Goal: Information Seeking & Learning: Understand process/instructions

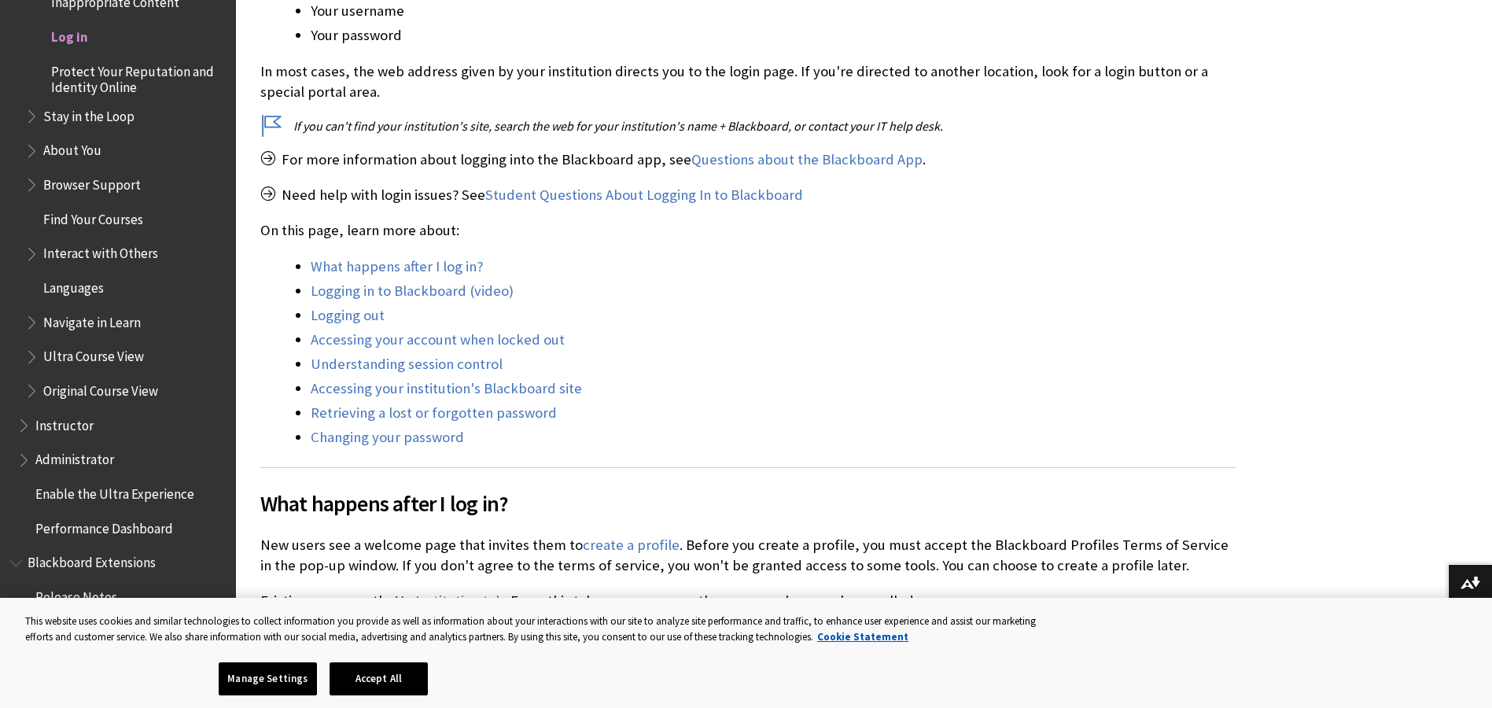
scroll to position [472, 0]
click at [417, 286] on link "Logging in to Blackboard (video)" at bounding box center [412, 288] width 203 height 19
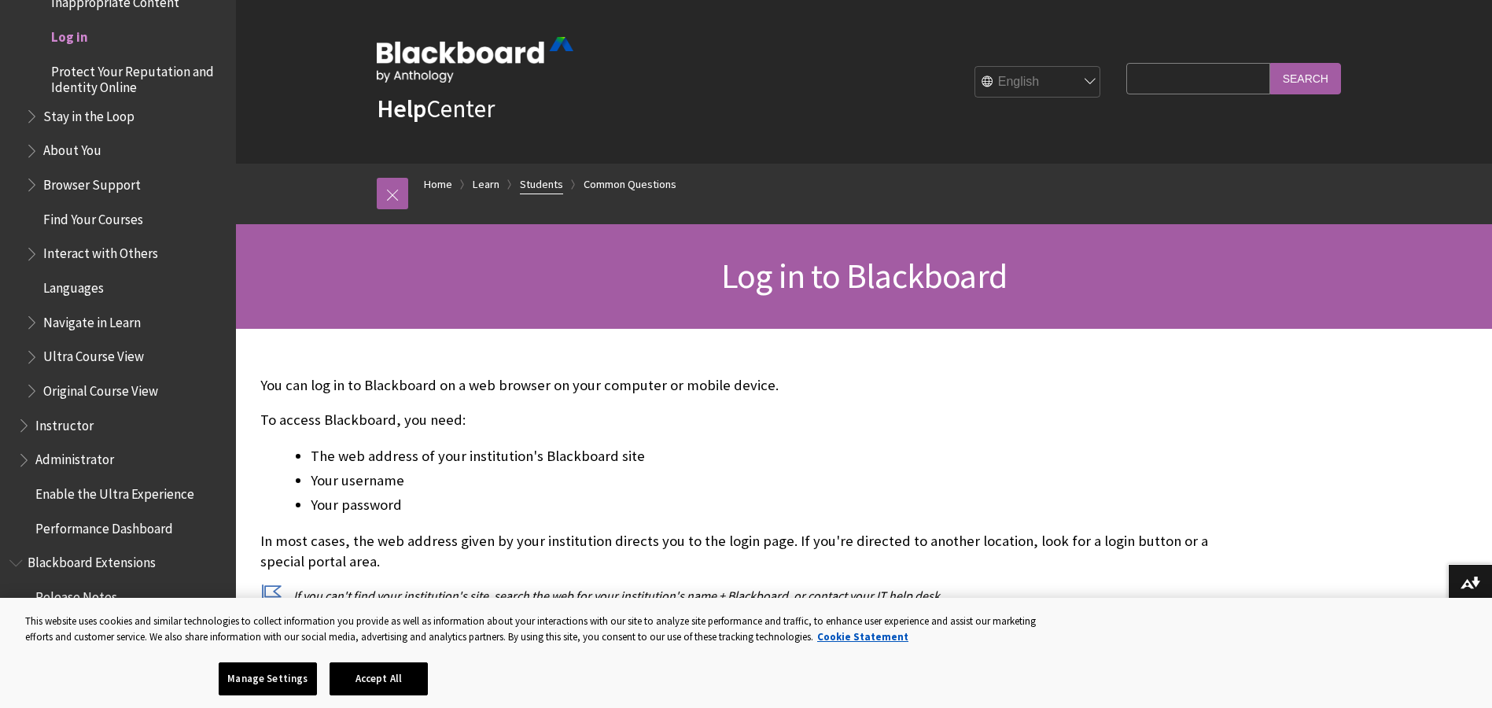
click at [540, 190] on link "Students" at bounding box center [541, 185] width 43 height 20
